Goal: Task Accomplishment & Management: Complete application form

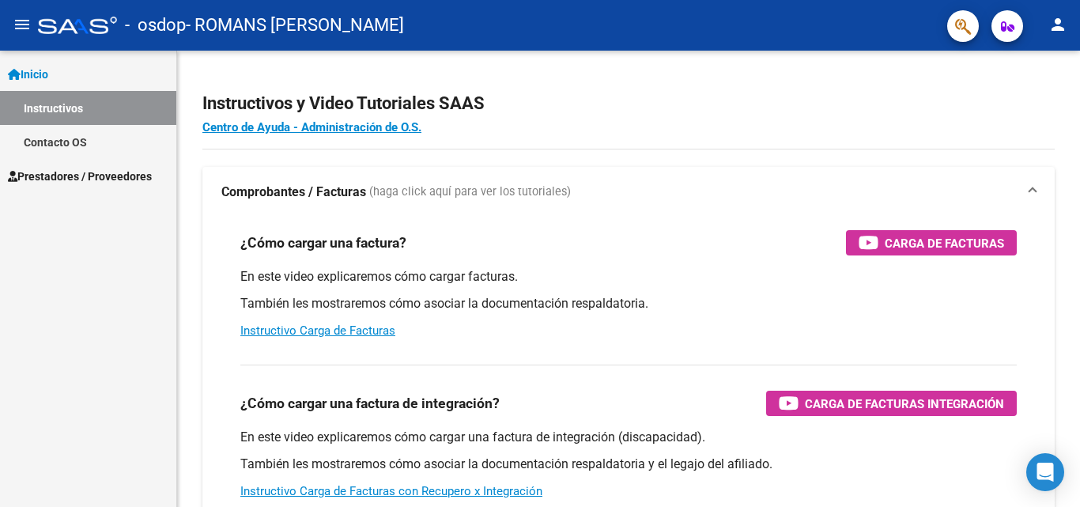
click at [58, 175] on span "Prestadores / Proveedores" at bounding box center [80, 176] width 144 height 17
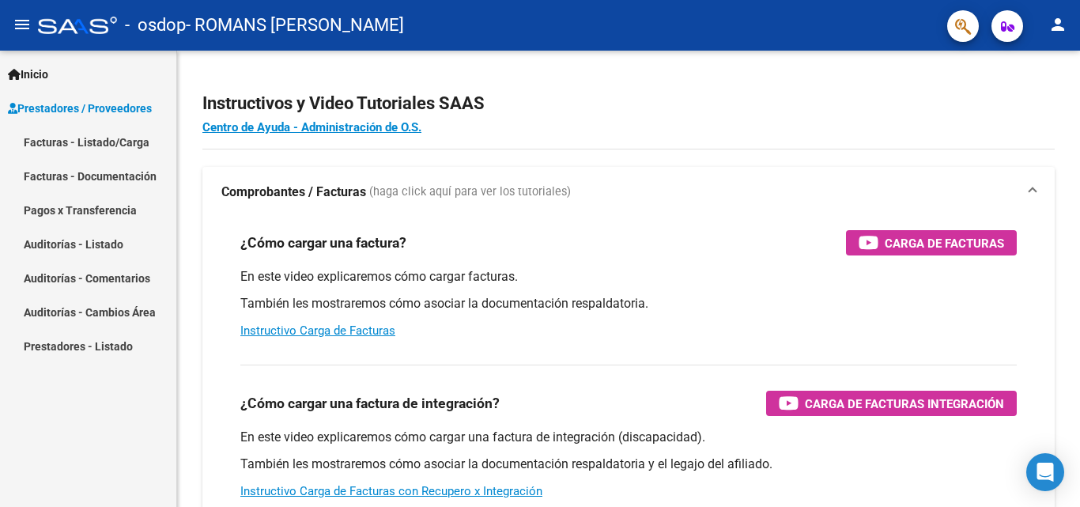
click at [78, 144] on link "Facturas - Listado/Carga" at bounding box center [88, 142] width 176 height 34
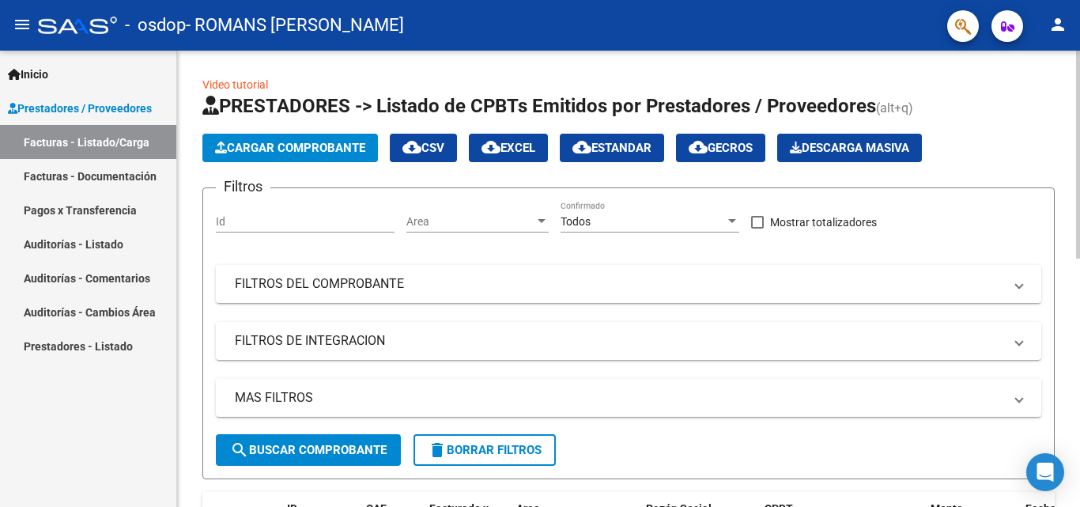
click at [239, 155] on button "Cargar Comprobante" at bounding box center [290, 148] width 176 height 28
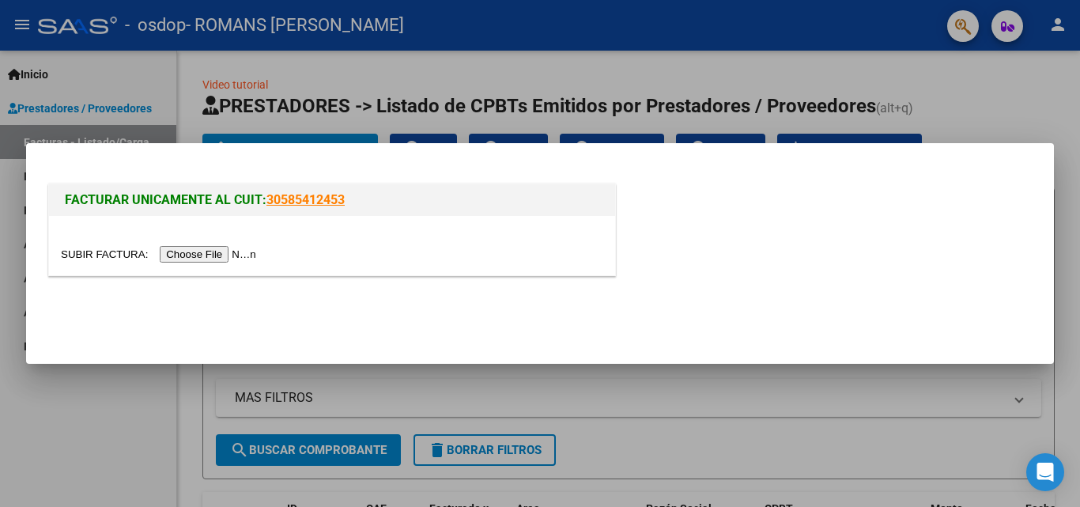
click at [206, 259] on input "file" at bounding box center [161, 254] width 200 height 17
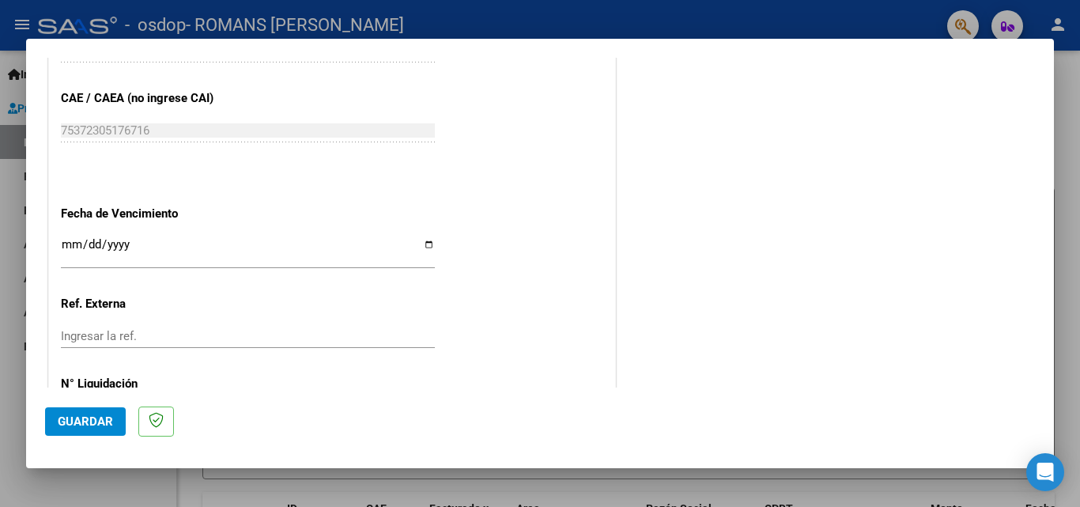
scroll to position [1103, 0]
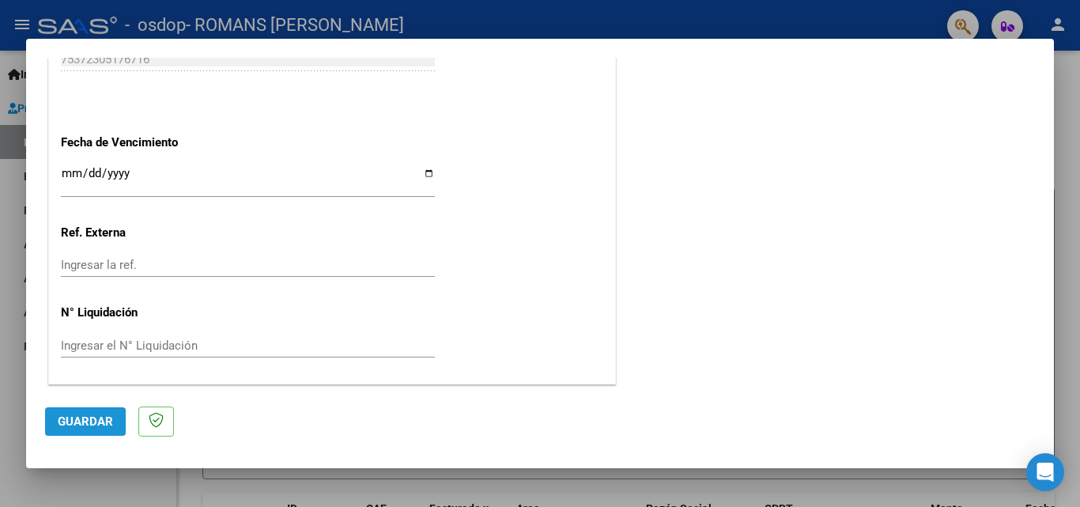
click at [93, 414] on span "Guardar" at bounding box center [85, 421] width 55 height 14
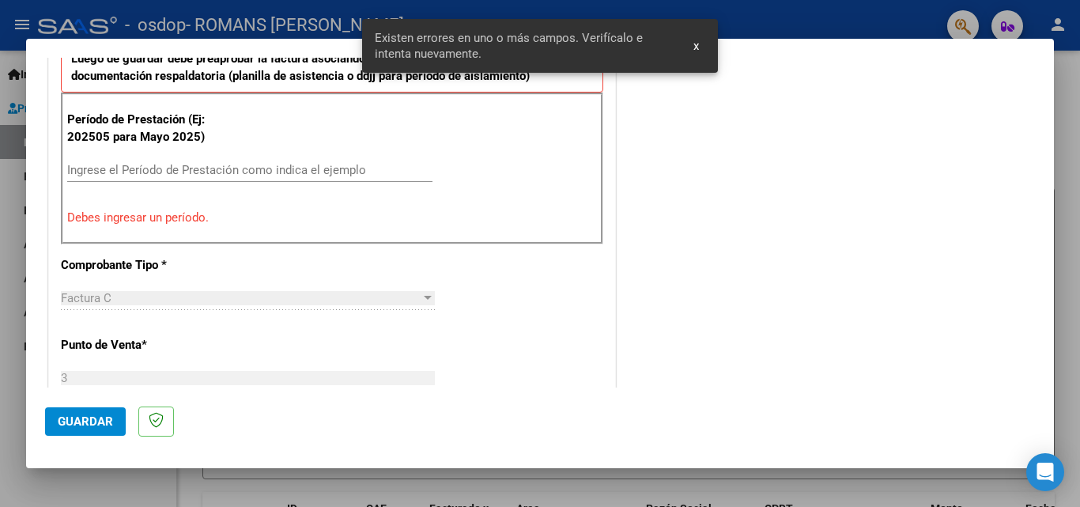
scroll to position [386, 0]
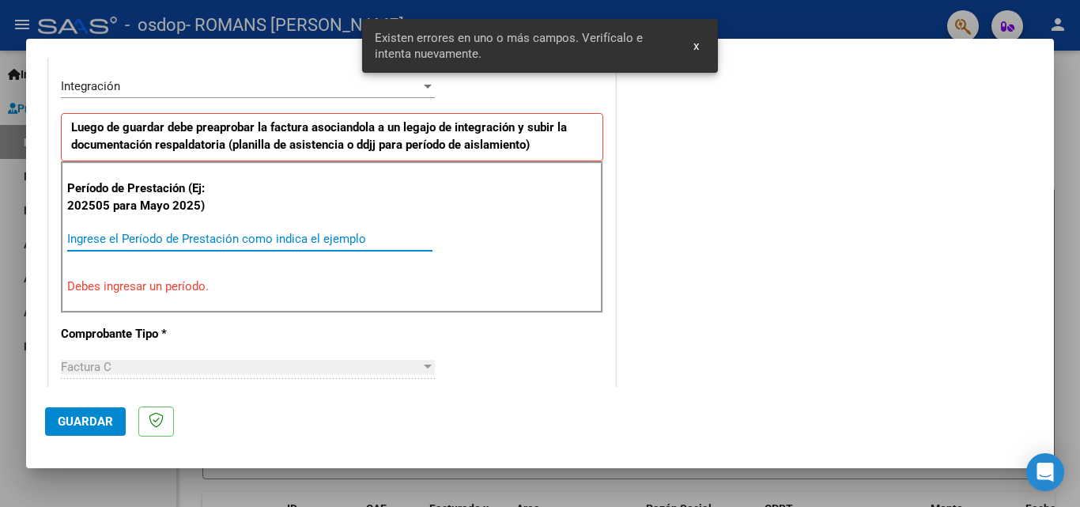
click at [140, 232] on input "Ingrese el Período de Prestación como indica el ejemplo" at bounding box center [249, 239] width 365 height 14
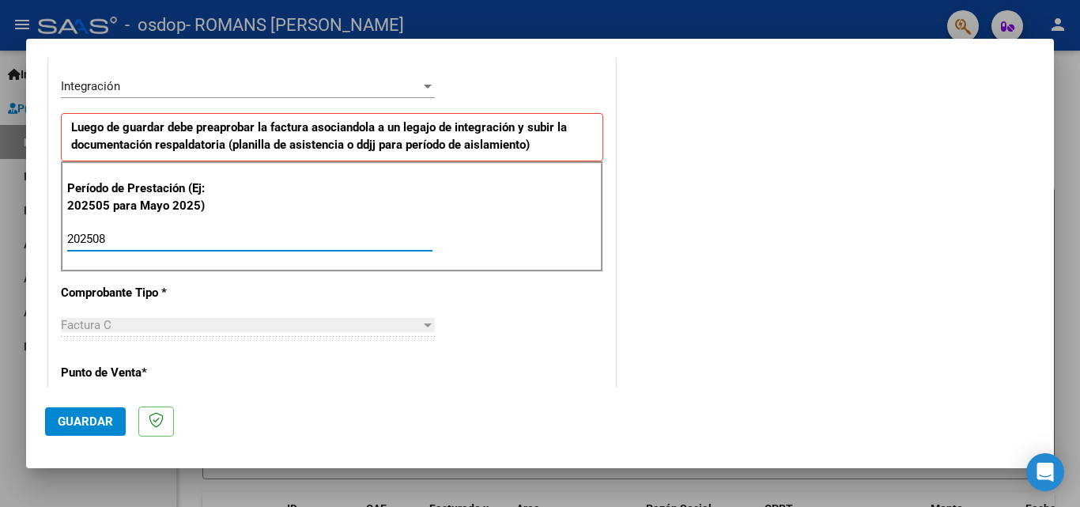
type input "202508"
click at [84, 425] on span "Guardar" at bounding box center [85, 421] width 55 height 14
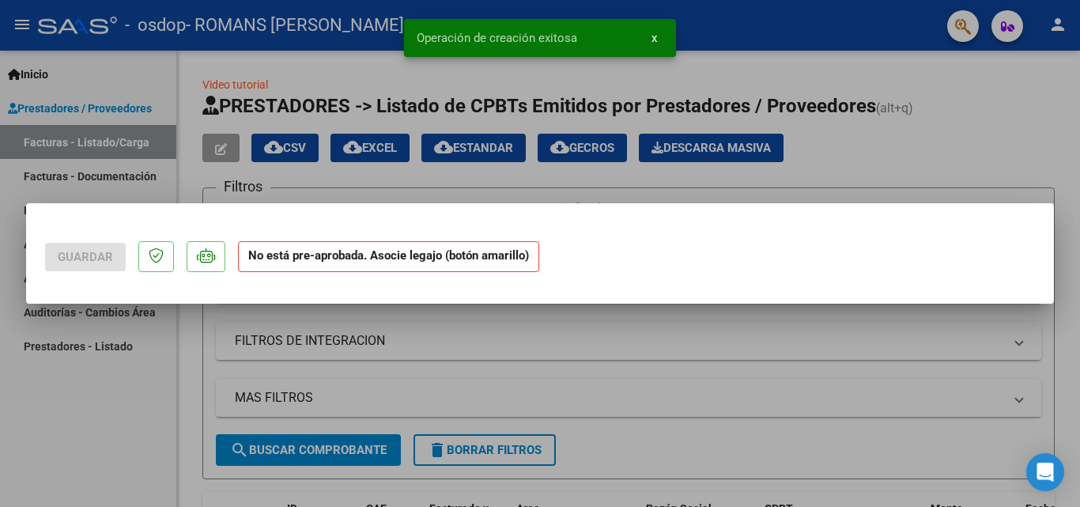
scroll to position [0, 0]
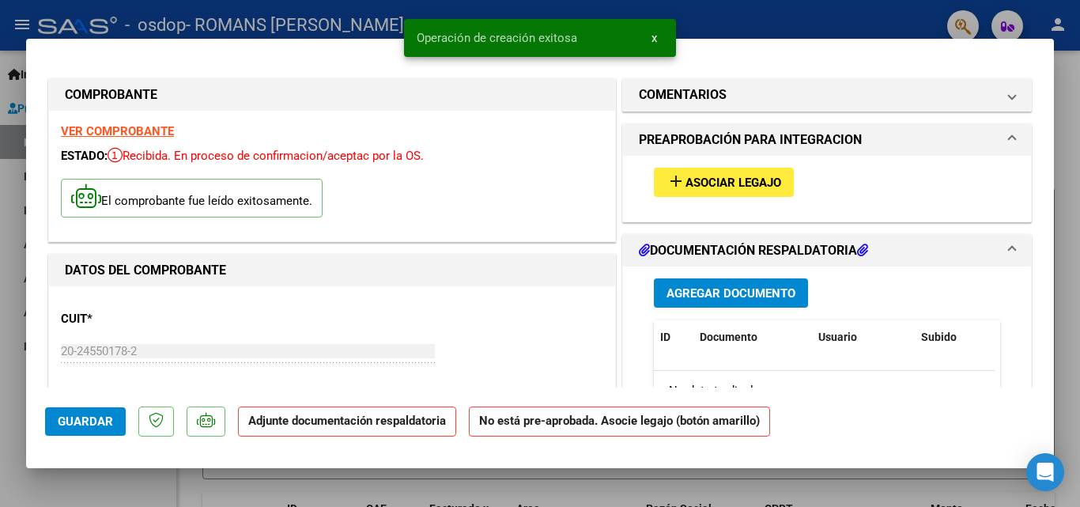
click at [718, 174] on button "add Asociar Legajo" at bounding box center [724, 182] width 140 height 29
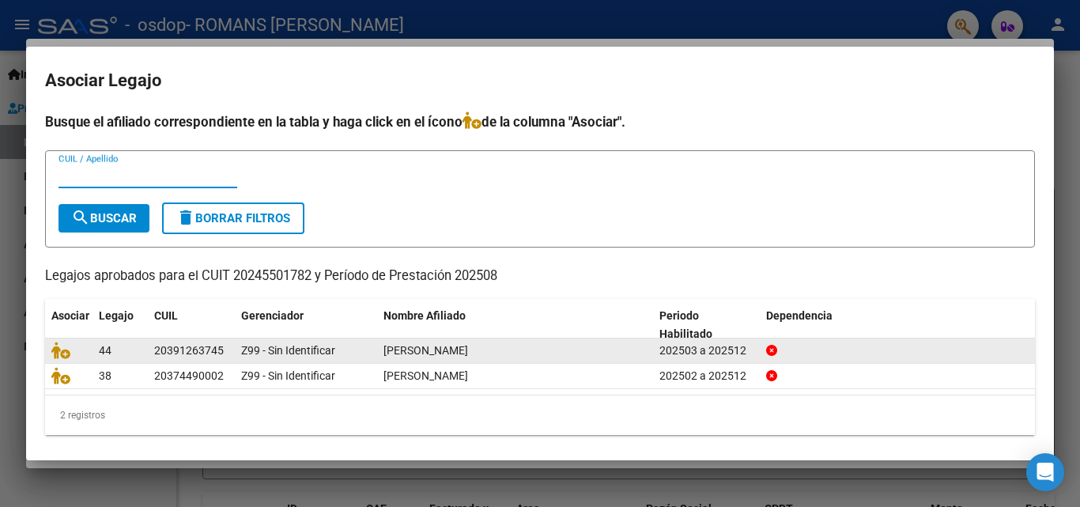
click at [400, 352] on span "[PERSON_NAME]" at bounding box center [425, 350] width 85 height 13
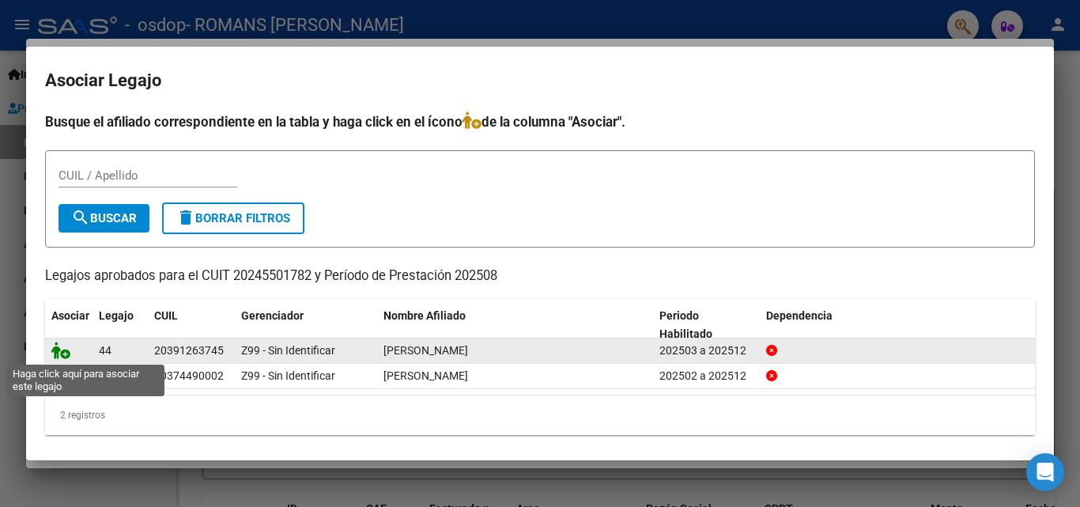
click at [64, 354] on icon at bounding box center [60, 350] width 19 height 17
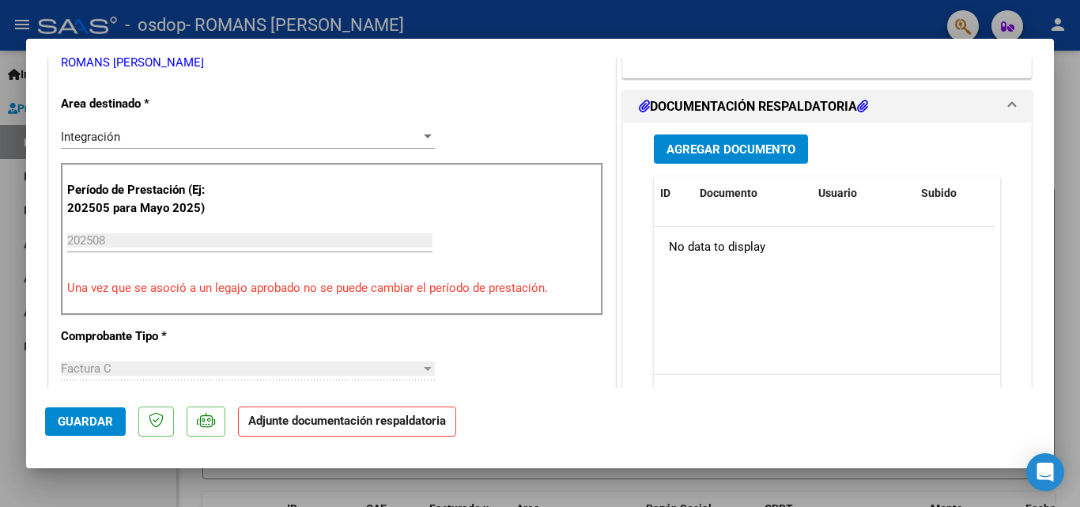
scroll to position [395, 0]
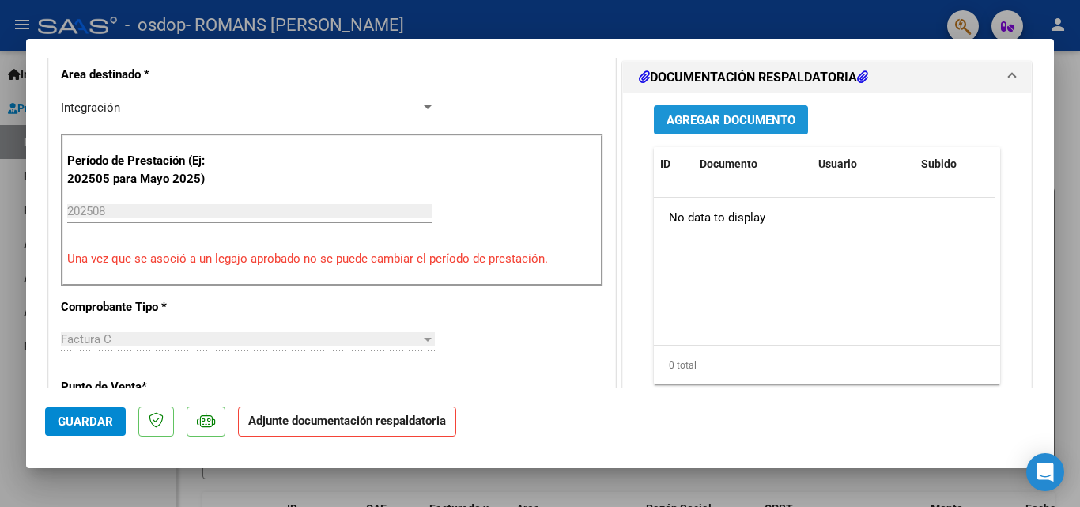
click at [731, 109] on button "Agregar Documento" at bounding box center [731, 119] width 154 height 29
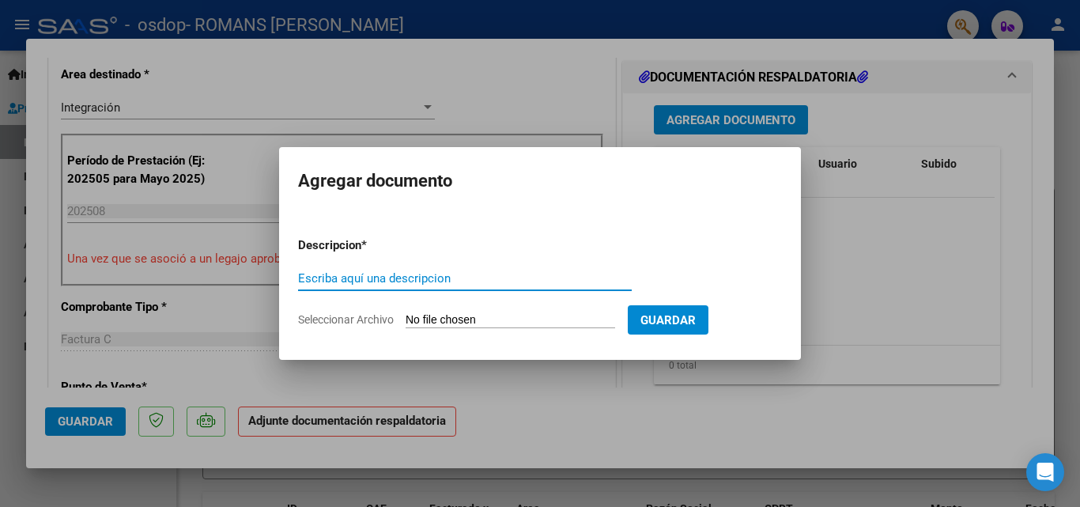
click at [442, 281] on input "Escriba aquí una descripcion" at bounding box center [465, 278] width 334 height 14
click at [396, 281] on input "Escriba aquí una descripcion" at bounding box center [465, 278] width 334 height 14
type input "planilla de asistencia"
click at [429, 319] on input "Seleccionar Archivo" at bounding box center [511, 320] width 210 height 15
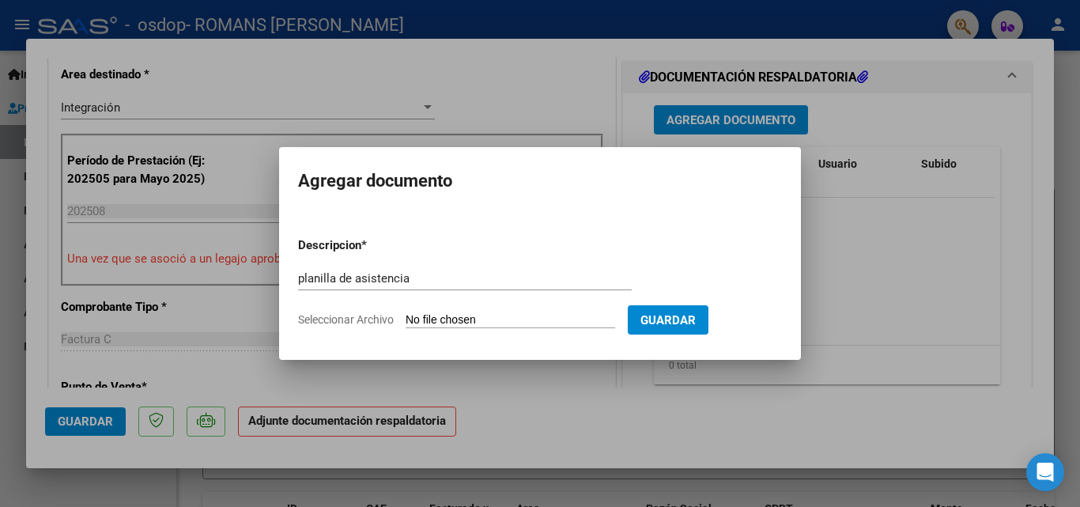
click at [436, 323] on input "Seleccionar Archivo" at bounding box center [511, 320] width 210 height 15
type input "C:\fakepath\20250915_224013.PDF"
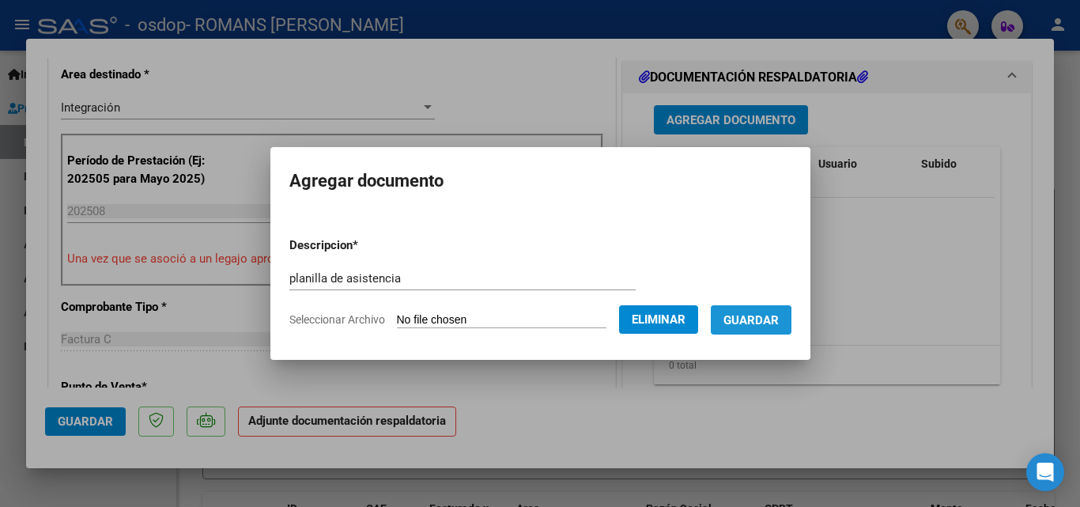
click at [760, 322] on span "Guardar" at bounding box center [750, 320] width 55 height 14
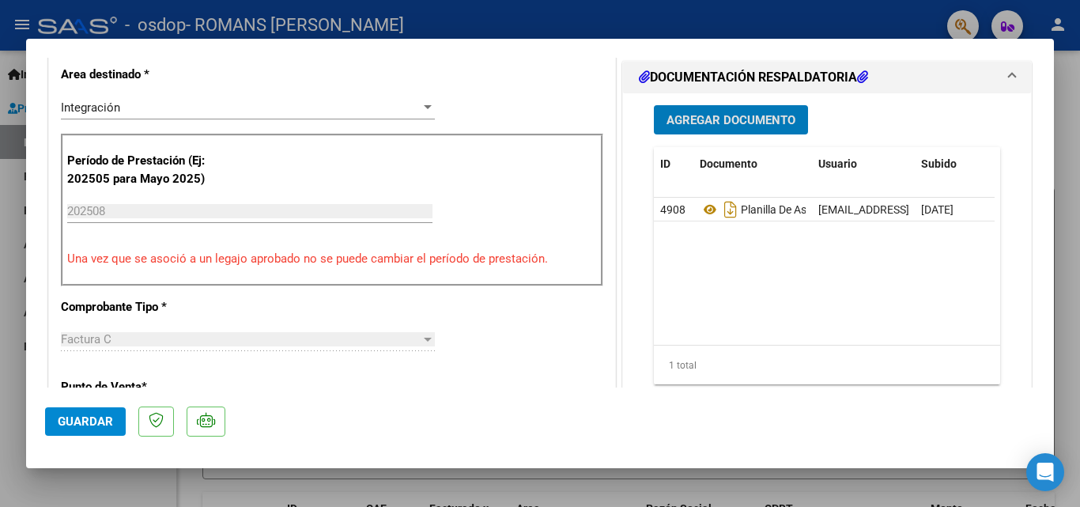
click at [724, 123] on span "Agregar Documento" at bounding box center [731, 120] width 129 height 14
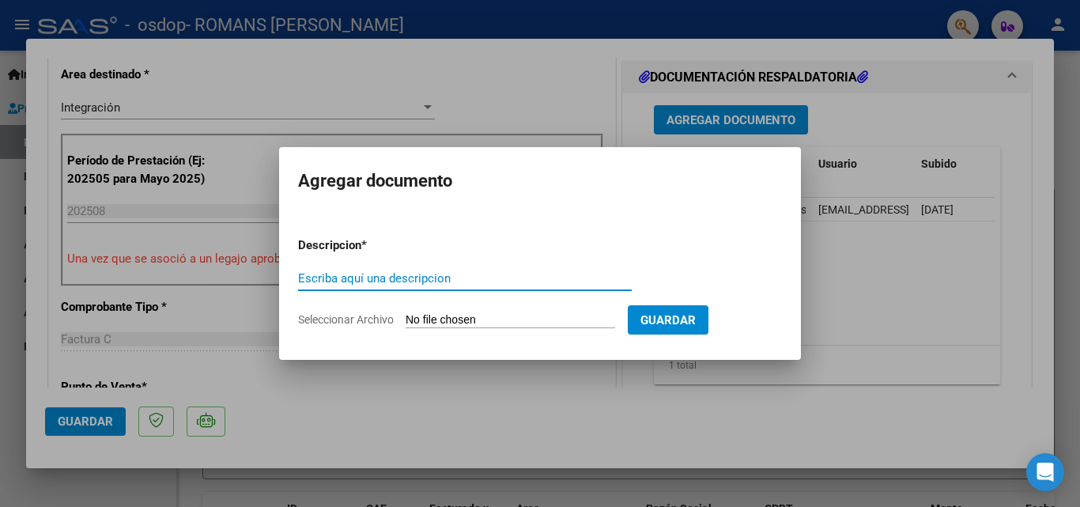
click at [451, 282] on input "Escriba aquí una descripcion" at bounding box center [465, 278] width 334 height 14
type input "autorización de la prestación"
click at [447, 326] on input "Seleccionar Archivo" at bounding box center [511, 320] width 210 height 15
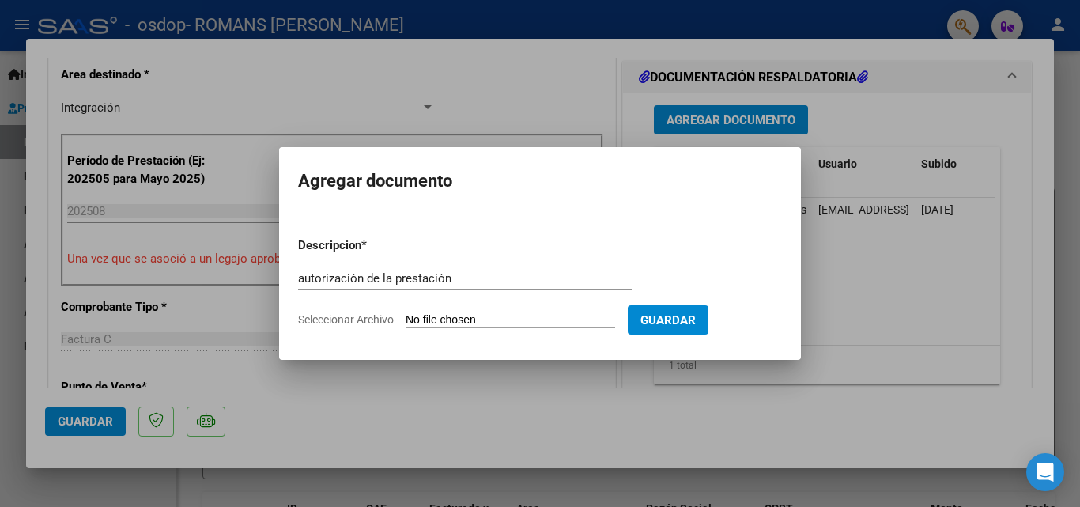
type input "C:\fakepath\AUTORIZACION DE LA PRESTACION 2024 [PERSON_NAME].pdf"
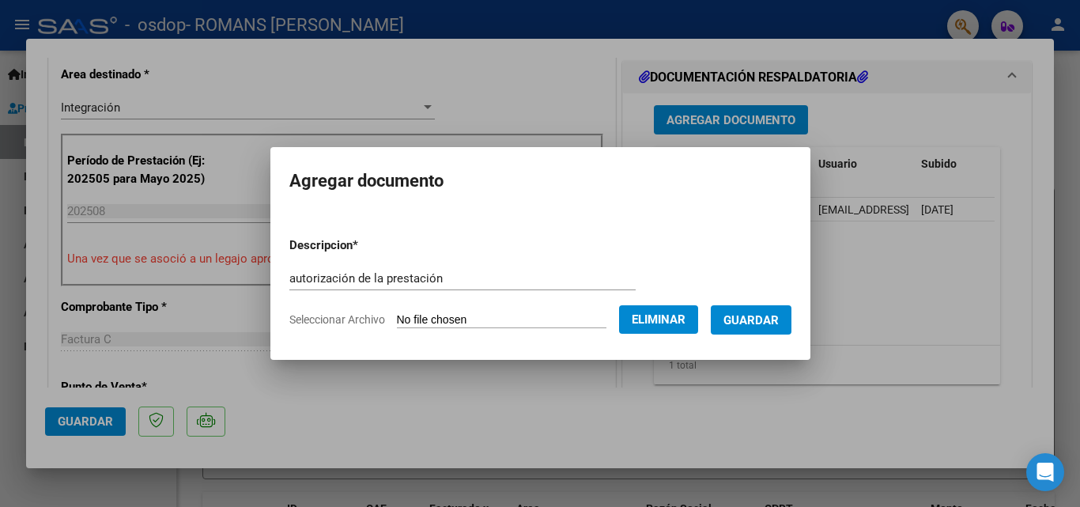
click at [674, 317] on span "Eliminar" at bounding box center [659, 319] width 54 height 14
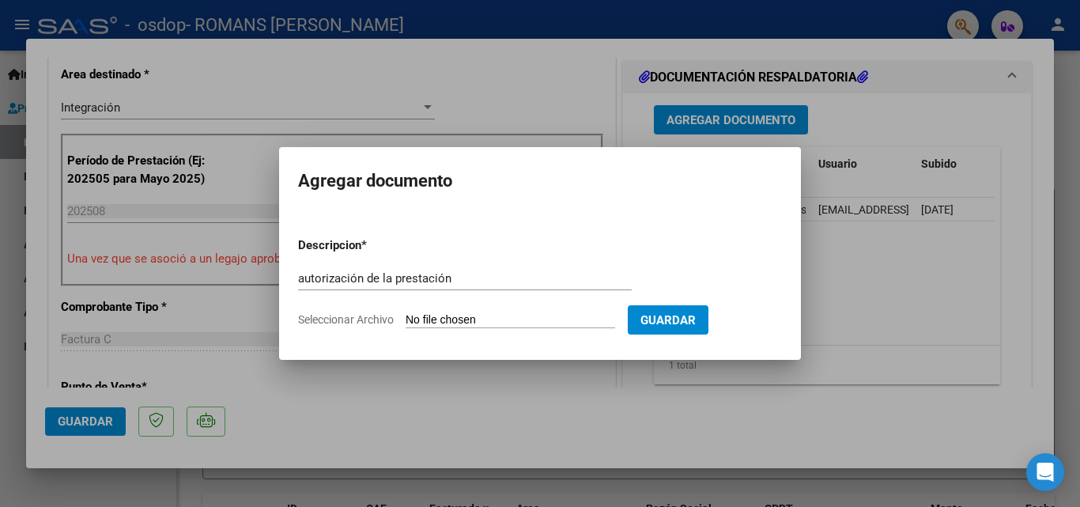
click at [334, 316] on span "Seleccionar Archivo" at bounding box center [346, 319] width 96 height 13
click at [406, 316] on input "Seleccionar Archivo" at bounding box center [511, 320] width 210 height 15
type input "C:\fakepath\20250915_231300.PDF"
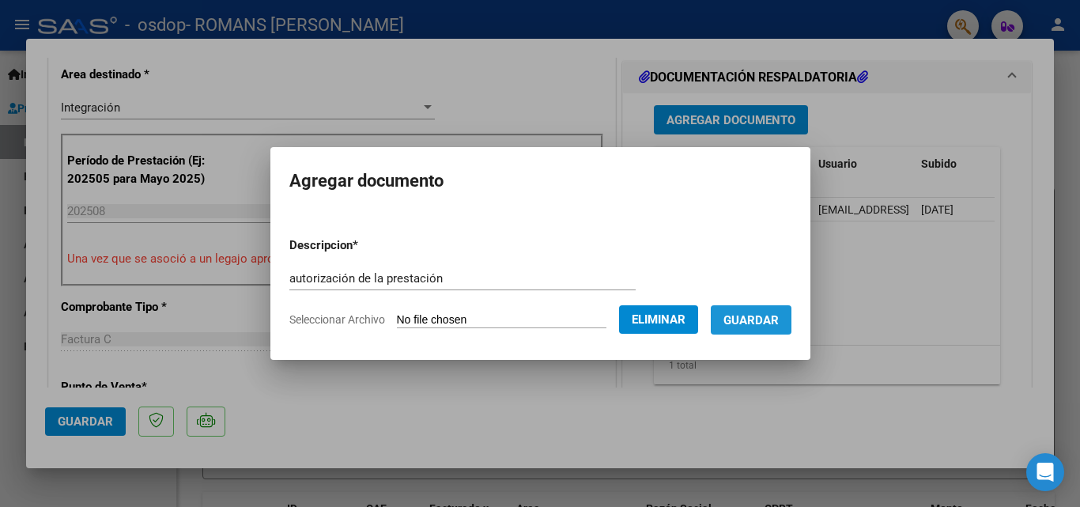
click at [776, 314] on span "Guardar" at bounding box center [750, 320] width 55 height 14
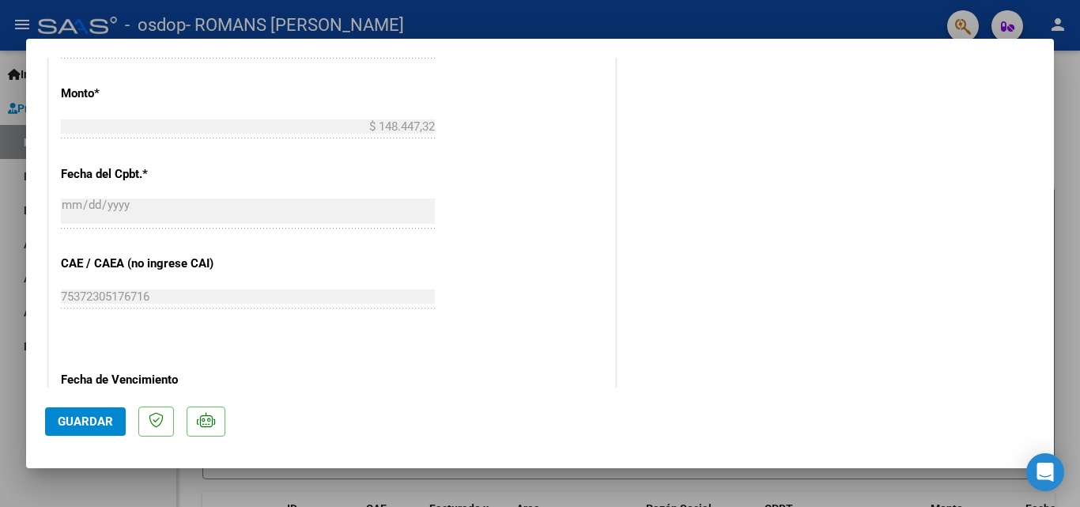
scroll to position [453, 0]
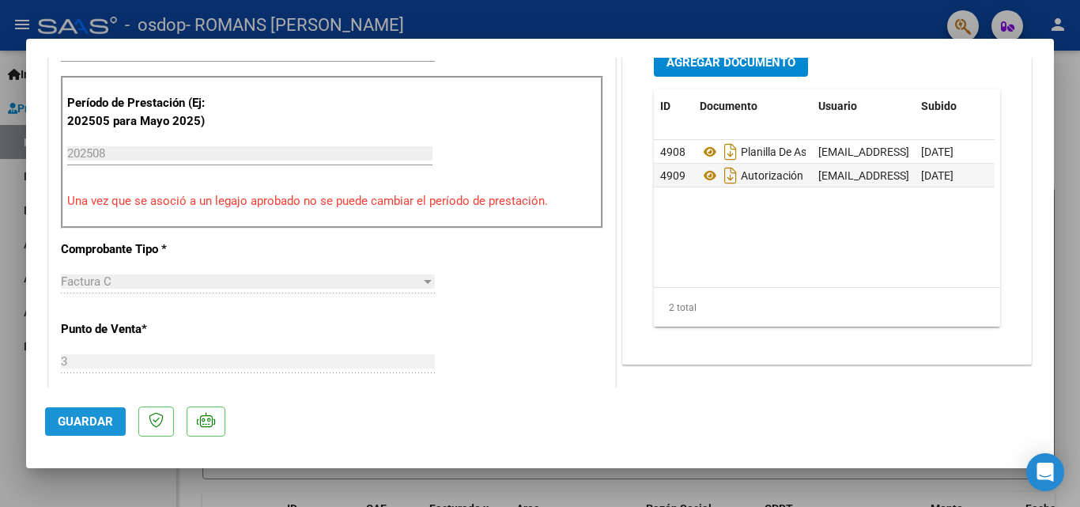
click at [87, 419] on span "Guardar" at bounding box center [85, 421] width 55 height 14
click at [88, 417] on span "Guardar" at bounding box center [85, 421] width 55 height 14
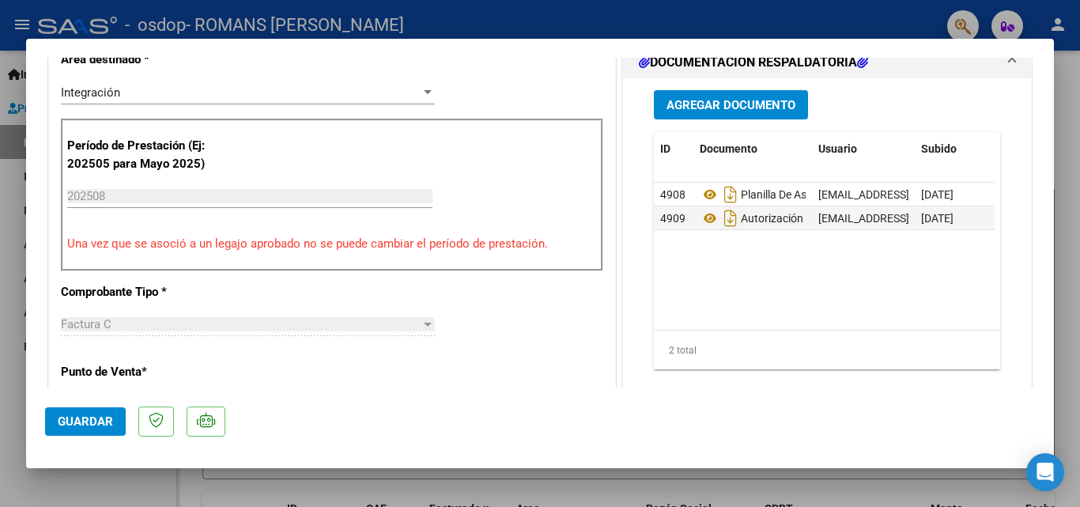
scroll to position [316, 0]
